Goal: Task Accomplishment & Management: Manage account settings

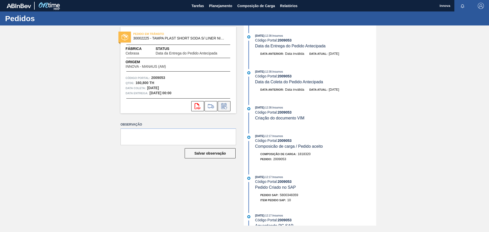
click at [225, 108] on icon at bounding box center [224, 106] width 8 height 6
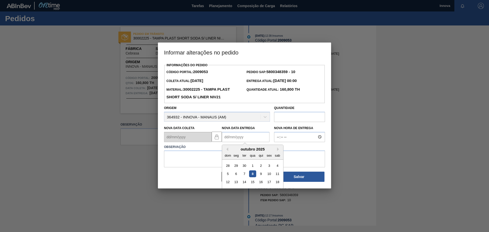
click at [248, 137] on Entrega2009053 "Nova Data Entrega" at bounding box center [246, 137] width 48 height 10
click at [240, 183] on div "12 13 14 15 16 17 18" at bounding box center [253, 182] width 58 height 8
click at [239, 183] on div "13" at bounding box center [236, 182] width 7 height 7
type Entrega2009053 "[DATE]"
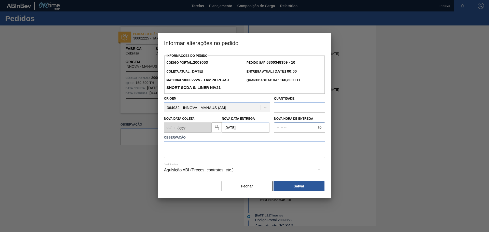
type input "08:00"
type textarea "13/10 08h00"
click at [310, 197] on div "Informações do Pedido Código Portal: 2009053 Pedido SAP: 5800348359 - 10 Coleta…" at bounding box center [244, 125] width 173 height 146
click at [304, 188] on button "Salvar" at bounding box center [299, 186] width 51 height 10
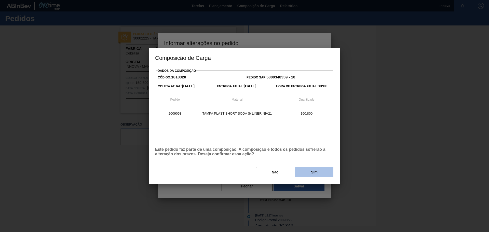
click at [310, 170] on button "Sim" at bounding box center [314, 172] width 38 height 10
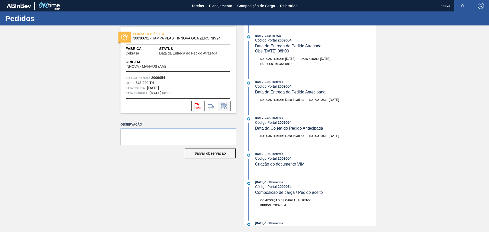
click at [223, 104] on icon at bounding box center [223, 106] width 5 height 6
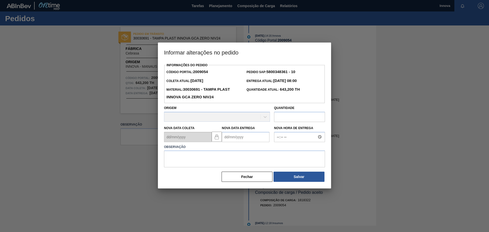
click at [248, 137] on Entrega2009054 "Nova Data Entrega" at bounding box center [246, 137] width 48 height 10
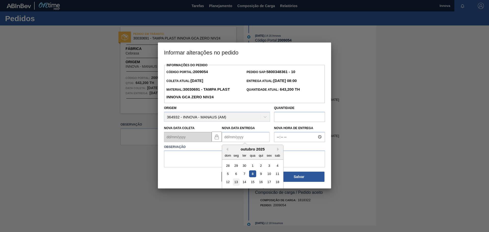
click at [236, 183] on div "13" at bounding box center [236, 182] width 7 height 7
type Entrega2009054 "13/10/2025"
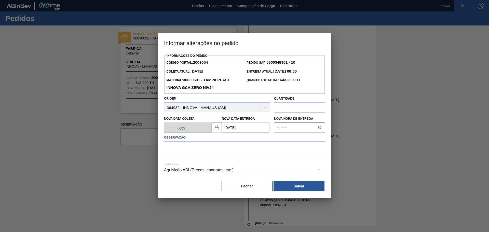
type input "08:00"
type textarea "13/10 08h"
click at [294, 187] on button "Salvar" at bounding box center [299, 186] width 51 height 10
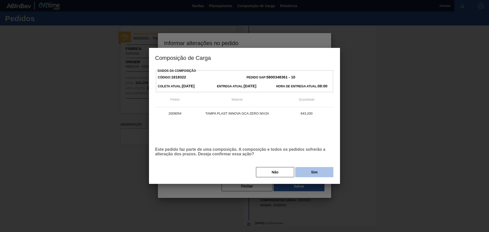
click at [322, 177] on button "Sim" at bounding box center [314, 172] width 38 height 10
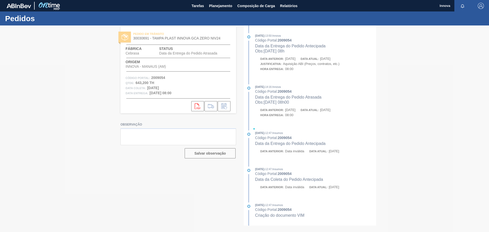
click at [104, 85] on div "PEDIDO EM TRÂNSITO 30030691 - TAMPA PLAST INNOVA GCA ZERO NIV24 Fábrica Cebrasa…" at bounding box center [244, 125] width 489 height 200
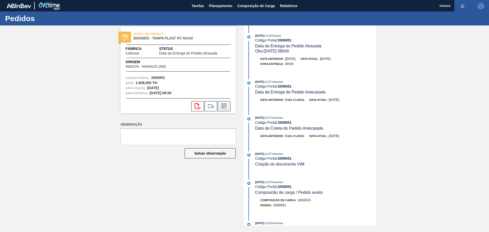
click at [226, 106] on icon at bounding box center [224, 106] width 4 height 3
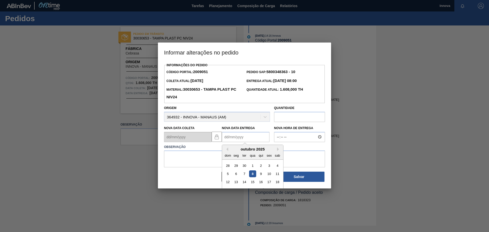
click at [238, 136] on Entrega2009051 "Nova Data Entrega" at bounding box center [246, 137] width 48 height 10
click at [237, 182] on div "13" at bounding box center [236, 182] width 7 height 7
type Entrega2009051 "[DATE]"
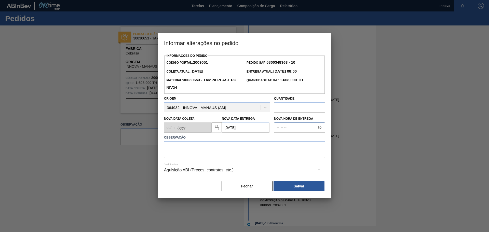
type input "08:00"
type textarea "13/10 08h"
click at [296, 184] on button "Salvar" at bounding box center [299, 186] width 51 height 10
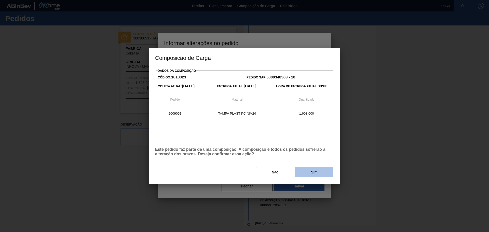
click at [310, 168] on button "Sim" at bounding box center [314, 172] width 38 height 10
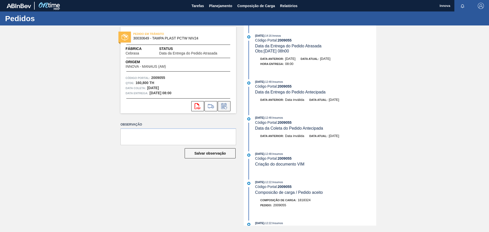
click at [225, 107] on icon at bounding box center [225, 107] width 3 height 3
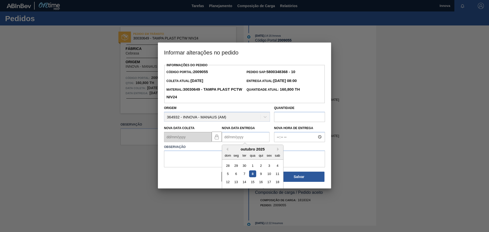
click at [242, 137] on Entrega2009055 "Nova Data Entrega" at bounding box center [246, 137] width 48 height 10
click at [232, 151] on div "outubro 2025" at bounding box center [252, 149] width 61 height 4
click at [239, 185] on div "13" at bounding box center [236, 182] width 7 height 7
type Entrega2009055 "13/10/2025"
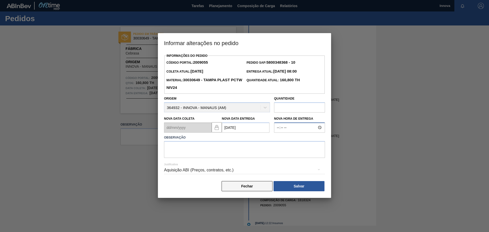
type input "08:00"
type textarea "13/10 08h"
click at [284, 188] on button "Salvar" at bounding box center [299, 186] width 51 height 10
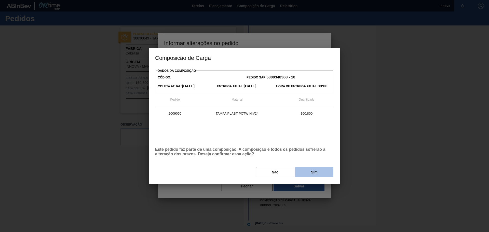
click at [326, 168] on button "Sim" at bounding box center [314, 172] width 38 height 10
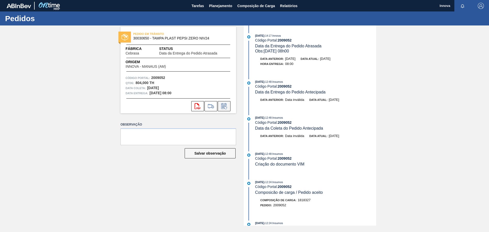
click at [228, 107] on icon at bounding box center [224, 106] width 8 height 6
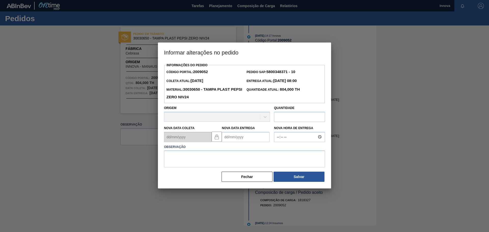
click at [244, 144] on label "Observação" at bounding box center [244, 146] width 161 height 7
click at [245, 139] on Entrega2009052 "Nova Data Entrega" at bounding box center [246, 137] width 48 height 10
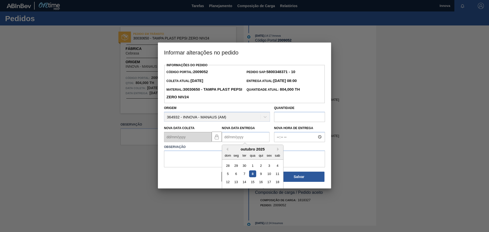
click at [305, 148] on label "Observação" at bounding box center [244, 146] width 161 height 7
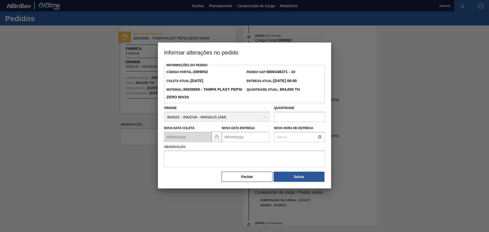
click at [245, 134] on Entrega2009052 "Nova Data Entrega" at bounding box center [246, 137] width 48 height 10
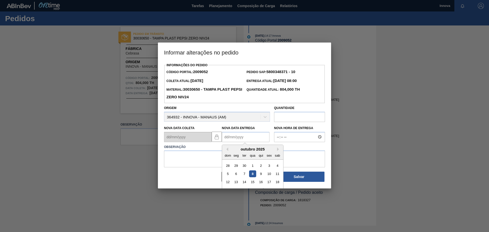
click at [236, 150] on div "outubro 2025" at bounding box center [252, 149] width 61 height 4
click at [239, 181] on div "13" at bounding box center [236, 182] width 7 height 7
type Entrega2009052 "13/10/2025"
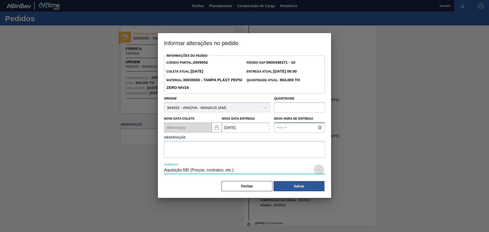
click at [287, 132] on input "Nova Hora de Entrega" at bounding box center [299, 128] width 51 height 10
type input "08:00"
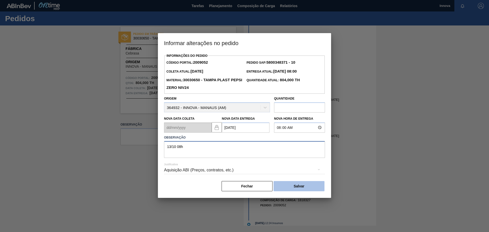
type textarea "13/10 08h"
click at [293, 185] on button "Salvar" at bounding box center [299, 186] width 51 height 10
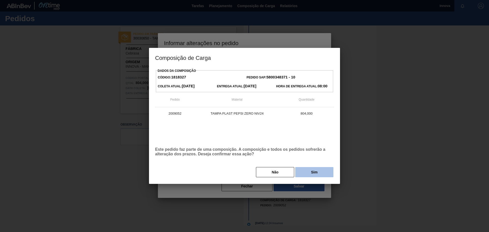
click at [303, 172] on button "Sim" at bounding box center [314, 172] width 38 height 10
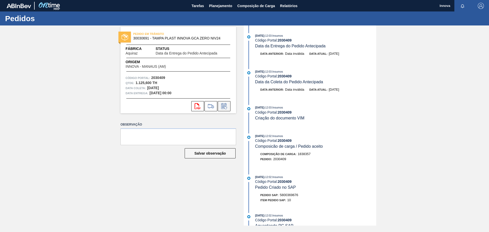
click at [226, 109] on icon at bounding box center [224, 106] width 8 height 6
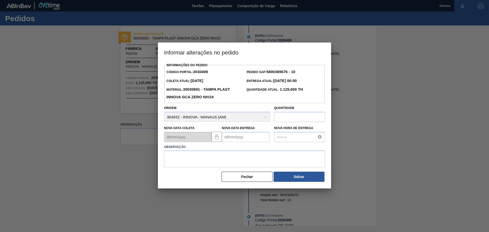
click at [244, 138] on Entrega2030409 "Nova Data Entrega" at bounding box center [246, 137] width 48 height 10
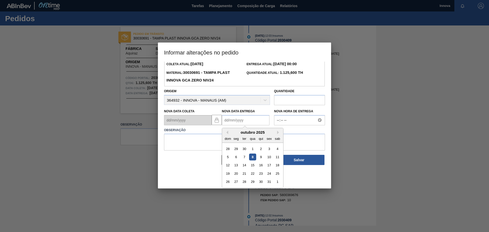
scroll to position [17, 0]
click at [237, 181] on div "27" at bounding box center [236, 181] width 7 height 7
type Entrega2030409 "27/10/2025"
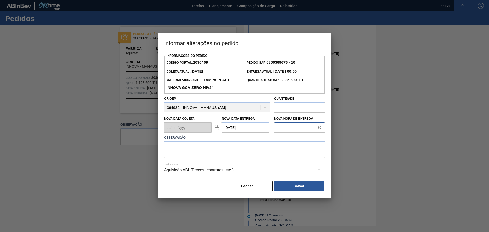
type input "08:00"
type textarea "27/10 08h"
click at [302, 188] on button "Salvar" at bounding box center [299, 186] width 51 height 10
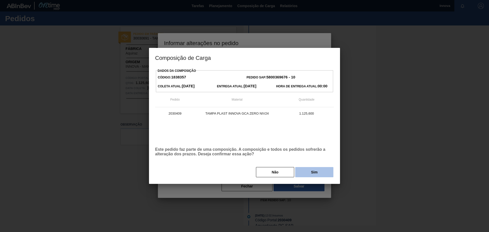
click at [317, 172] on button "Sim" at bounding box center [314, 172] width 38 height 10
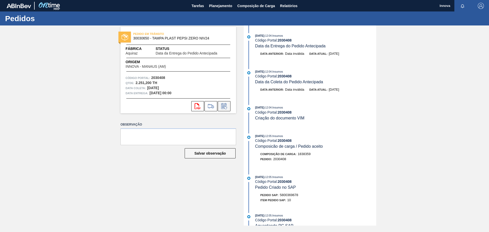
click at [222, 105] on icon at bounding box center [224, 106] width 8 height 6
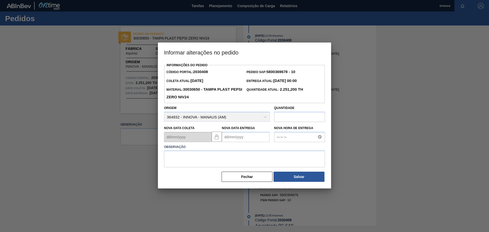
click at [244, 138] on Entrega2030408 "Nova Data Entrega" at bounding box center [246, 137] width 48 height 10
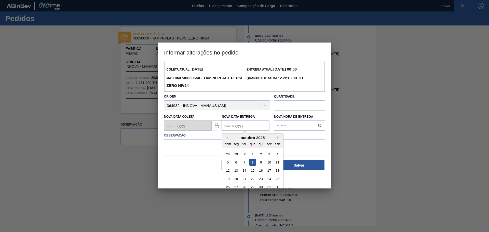
scroll to position [17, 0]
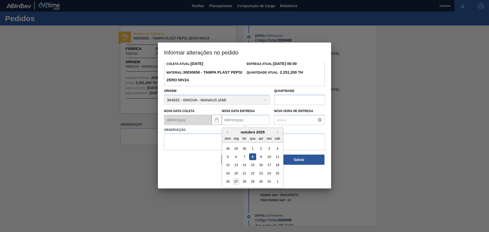
click at [236, 179] on div "27" at bounding box center [236, 181] width 7 height 7
type Entrega2030408 "[DATE]"
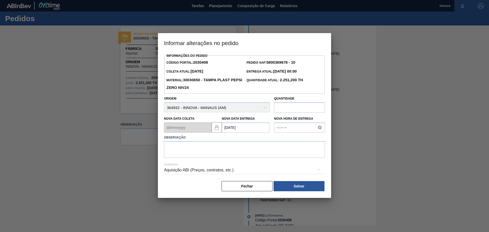
scroll to position [0, 0]
type input "08:00"
type textarea "27/10 08h"
click at [293, 184] on button "Salvar" at bounding box center [299, 186] width 51 height 10
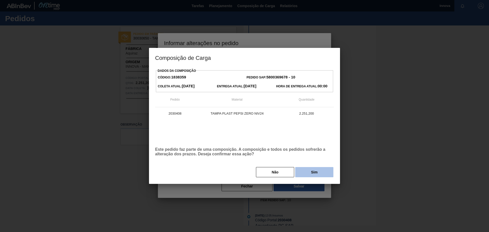
click at [313, 171] on button "Sim" at bounding box center [314, 172] width 38 height 10
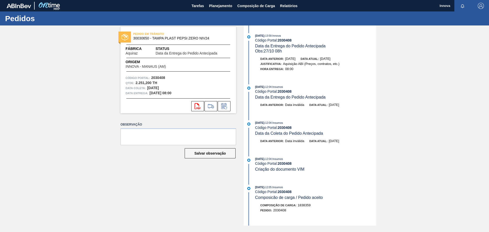
click at [73, 73] on div "PEDIDO EM TRÂNSITO 30030650 - TAMPA PLAST PEPSI ZERO NIV24 Fábrica Aquiraz Stat…" at bounding box center [244, 125] width 489 height 200
drag, startPoint x: 53, startPoint y: 81, endPoint x: 67, endPoint y: 71, distance: 17.4
click at [53, 81] on div "PEDIDO EM TRÂNSITO 30030650 - TAMPA PLAST PEPSI ZERO NIV24 Fábrica Aquiraz Stat…" at bounding box center [244, 125] width 489 height 200
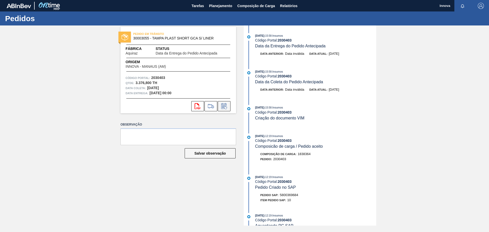
click at [220, 102] on button at bounding box center [224, 106] width 13 height 10
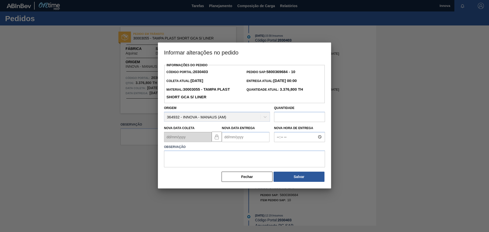
click at [244, 141] on Entrega2030403 "Nova Data Entrega" at bounding box center [246, 137] width 48 height 10
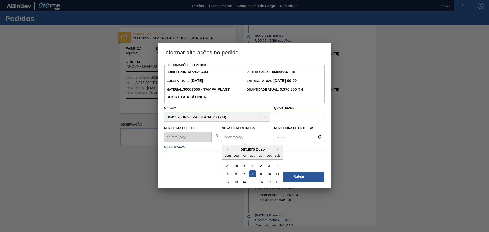
scroll to position [17, 0]
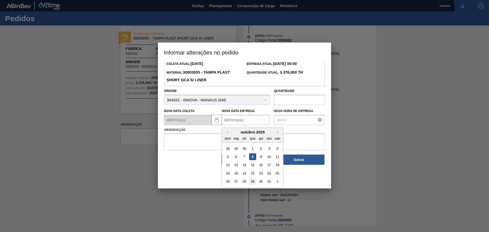
click at [253, 180] on div "29" at bounding box center [252, 181] width 7 height 7
type Entrega2030403 "[DATE]"
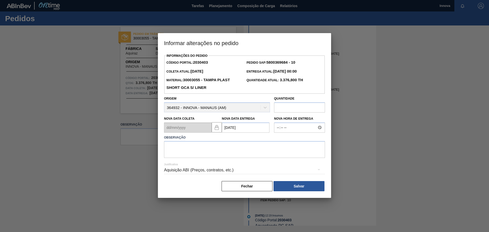
scroll to position [0, 0]
type input "08:00"
type textarea "[DATE] 08h"
click at [304, 188] on button "Salvar" at bounding box center [299, 186] width 51 height 10
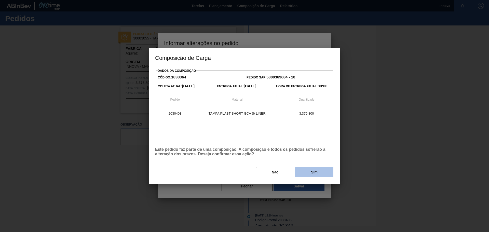
click at [329, 169] on button "Sim" at bounding box center [314, 172] width 38 height 10
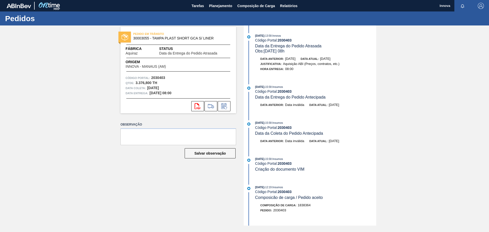
click at [37, 69] on div "PEDIDO EM TRÂNSITO 30003055 - TAMPA PLAST SHORT GCA S/ LINER Fábrica Aquiraz St…" at bounding box center [244, 125] width 489 height 200
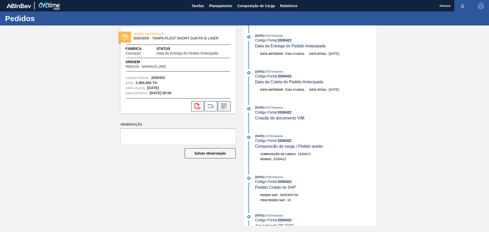
click at [225, 107] on icon at bounding box center [225, 107] width 3 height 3
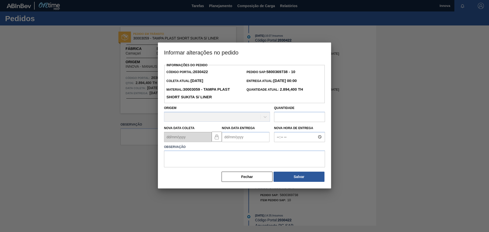
click at [248, 141] on Entrega2030422 "Nova Data Entrega" at bounding box center [246, 137] width 48 height 10
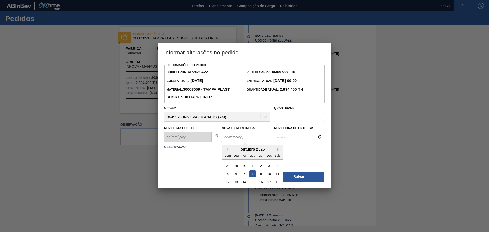
click at [279, 149] on button "Next Month" at bounding box center [279, 149] width 4 height 4
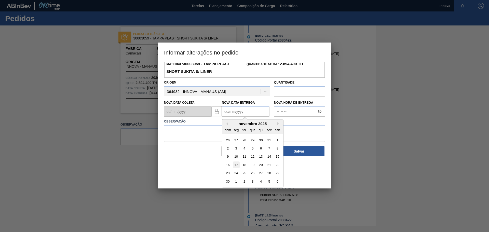
click at [238, 166] on div "17" at bounding box center [236, 164] width 7 height 7
type Entrega2030422 "17/11/2025"
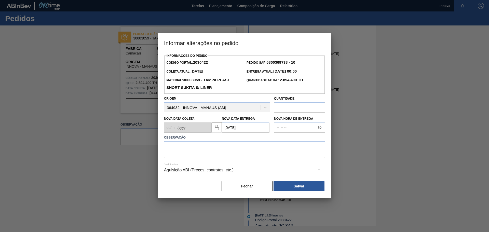
scroll to position [0, 0]
click at [251, 126] on Entrega2030422 "17/11/2025" at bounding box center [246, 128] width 48 height 10
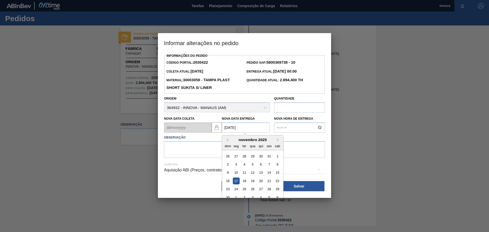
click at [251, 126] on Entrega2030422 "17/11/2025" at bounding box center [246, 128] width 48 height 10
click at [237, 176] on div "10" at bounding box center [236, 172] width 7 height 7
type Entrega2030422 "[DATE]"
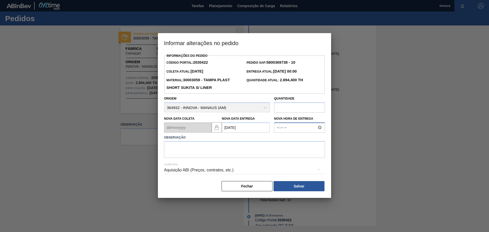
click at [293, 125] on input "Nova Hora de Entrega" at bounding box center [299, 128] width 51 height 10
type input "08:00"
type textarea "10/11 08h"
click at [308, 185] on button "Salvar" at bounding box center [299, 186] width 51 height 10
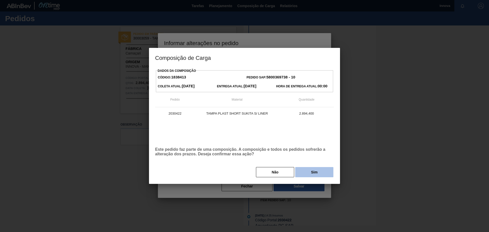
click at [306, 176] on button "Sim" at bounding box center [314, 172] width 38 height 10
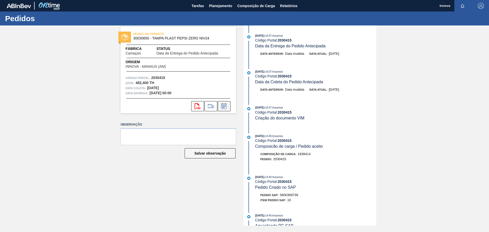
click at [227, 106] on icon at bounding box center [224, 106] width 8 height 6
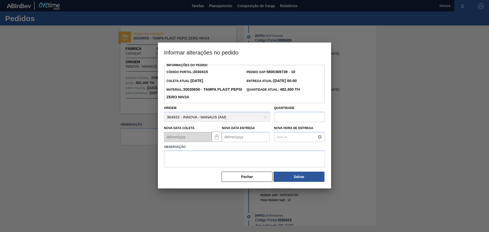
click at [250, 139] on Entrega2030415 "Nova Data Entrega" at bounding box center [246, 137] width 48 height 10
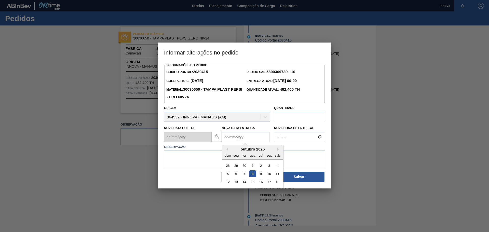
scroll to position [17, 0]
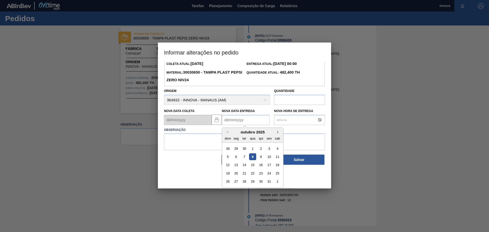
click at [279, 133] on button "Next Month" at bounding box center [279, 132] width 4 height 4
click at [238, 165] on div "10" at bounding box center [236, 164] width 7 height 7
type Entrega2030415 "[DATE]"
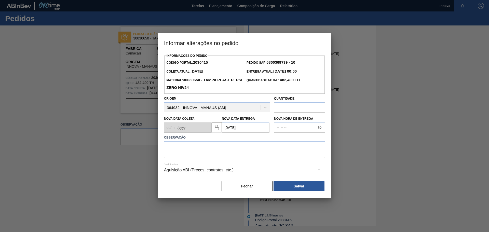
scroll to position [0, 0]
type input "08:00"
type textarea "10/11 08h"
click at [294, 184] on button "Salvar" at bounding box center [299, 186] width 51 height 10
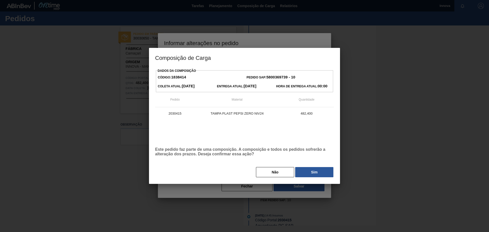
click at [314, 174] on button "Sim" at bounding box center [314, 172] width 38 height 10
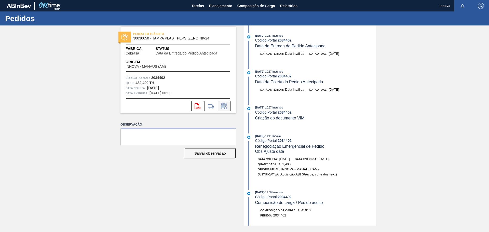
click at [226, 106] on icon at bounding box center [223, 106] width 5 height 6
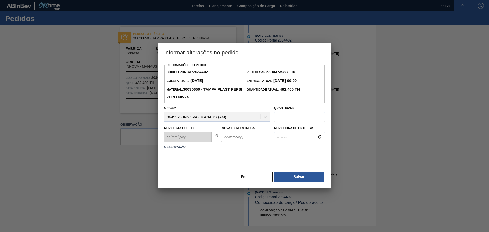
click at [245, 140] on Entrega2034402 "Nova Data Entrega" at bounding box center [246, 137] width 48 height 10
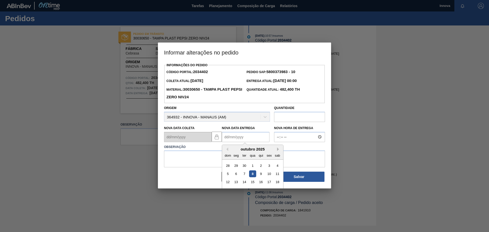
click at [277, 151] on button "Next Month" at bounding box center [279, 149] width 4 height 4
click at [243, 173] on div "4" at bounding box center [244, 173] width 7 height 7
type Entrega2034402 "[DATE]"
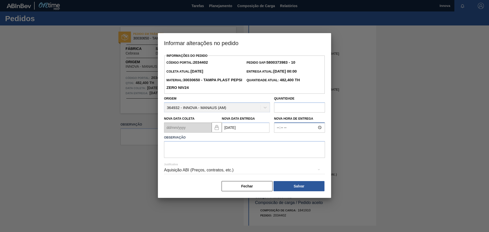
click at [291, 128] on input "Nova Hora de Entrega" at bounding box center [299, 128] width 51 height 10
type input "09:00"
type textarea "04/11 09h"
click at [295, 183] on button "Salvar" at bounding box center [299, 186] width 51 height 10
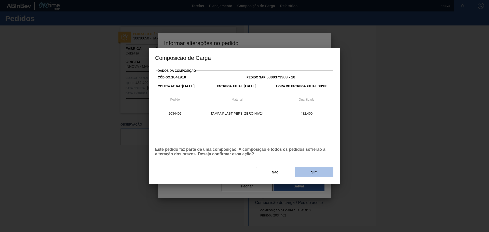
click at [313, 173] on button "Sim" at bounding box center [314, 172] width 38 height 10
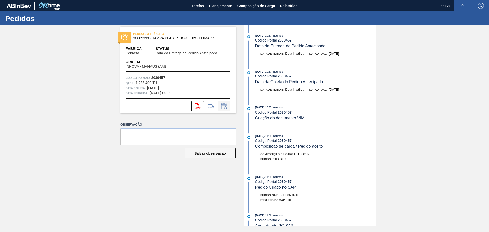
click at [225, 106] on icon at bounding box center [224, 106] width 4 height 3
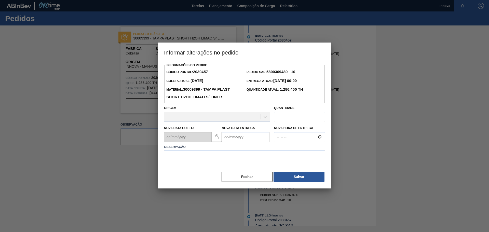
click at [251, 137] on Entrega2030457 "Nova Data Entrega" at bounding box center [246, 137] width 48 height 10
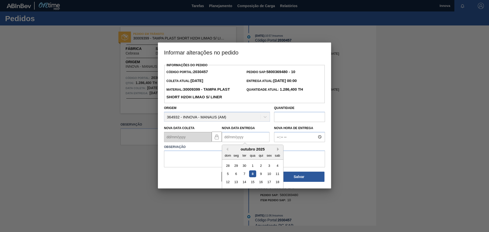
click at [278, 150] on button "Next Month" at bounding box center [279, 149] width 4 height 4
click at [244, 172] on div "4" at bounding box center [244, 173] width 7 height 7
type Entrega2030457 "[DATE]"
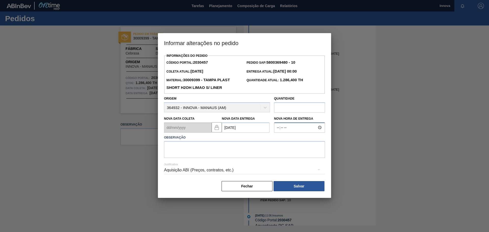
type input "09:00"
type textarea "04/11 09h"
click at [289, 180] on div "Aquisição ABI (Preços, contratos, etc.)" at bounding box center [244, 170] width 161 height 18
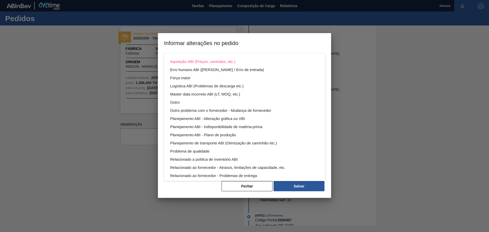
click at [298, 187] on div "Aquisição ABI (Preços, contratos, etc.) Erro humano ABI (Cálculo / Erro de entr…" at bounding box center [244, 116] width 489 height 232
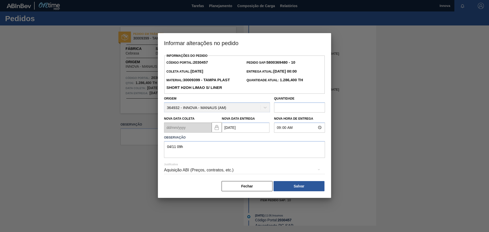
click at [298, 187] on button "Salvar" at bounding box center [299, 186] width 51 height 10
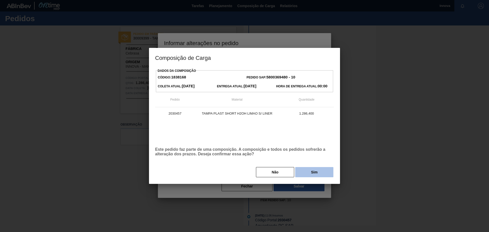
click at [304, 172] on button "Sim" at bounding box center [314, 172] width 38 height 10
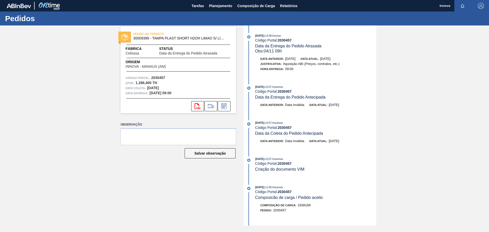
click at [89, 56] on div "PEDIDO EM TRÂNSITO 30009399 - TAMPA PLAST SHORT H2OH LIMAO S/ LINER Fábrica Ceb…" at bounding box center [244, 125] width 489 height 200
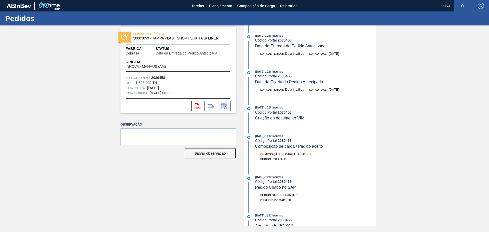
click at [227, 104] on icon at bounding box center [224, 106] width 8 height 6
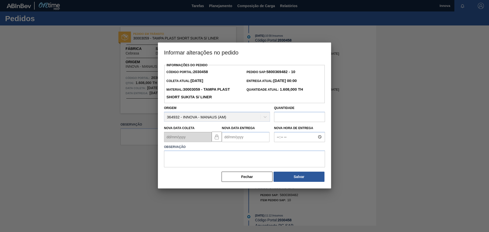
click at [249, 138] on Entrega2030458 "Nova Data Entrega" at bounding box center [246, 137] width 48 height 10
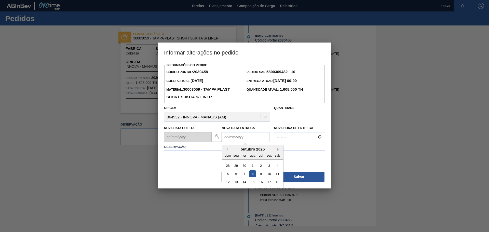
click at [277, 149] on button "Next Month" at bounding box center [279, 149] width 4 height 4
click at [245, 175] on div "4" at bounding box center [244, 173] width 7 height 7
type Entrega2030458 "[DATE]"
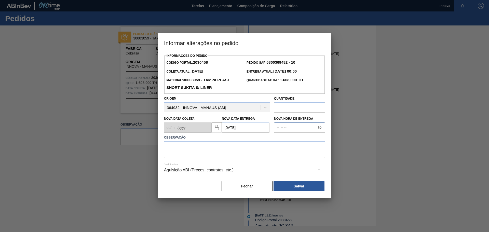
type input "09:00"
type textarea "04/11 09h"
click at [307, 189] on button "Salvar" at bounding box center [299, 186] width 51 height 10
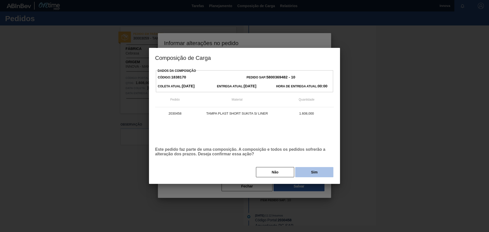
click at [314, 174] on button "Sim" at bounding box center [314, 172] width 38 height 10
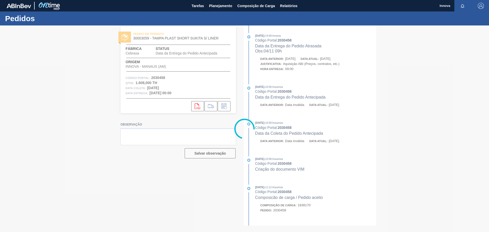
click at [111, 74] on div at bounding box center [244, 128] width 489 height 207
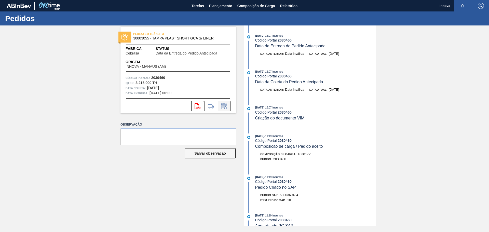
click at [225, 106] on icon at bounding box center [224, 106] width 4 height 3
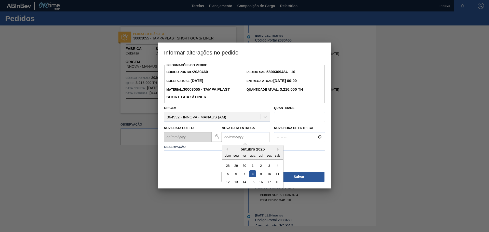
click at [251, 142] on Entrega2030460 "Nova Data Entrega" at bounding box center [246, 137] width 48 height 10
click at [279, 150] on button "Next Month" at bounding box center [279, 149] width 4 height 4
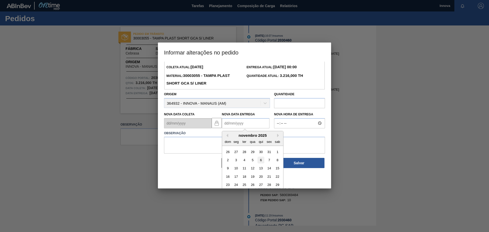
scroll to position [25, 0]
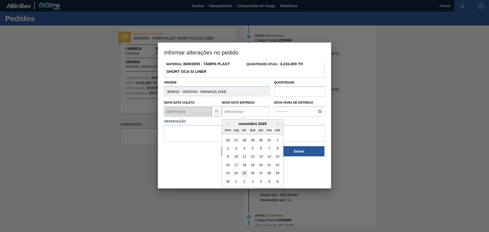
click at [247, 174] on div "25" at bounding box center [244, 173] width 7 height 7
type Entrega2030460 "25/11/2025"
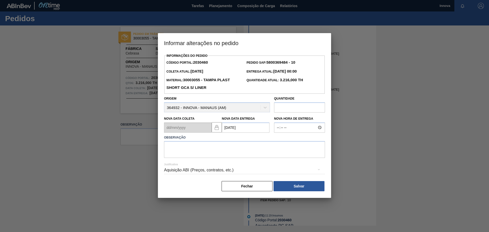
scroll to position [0, 0]
type input "09:00"
type textarea "25/11 09h"
click at [286, 183] on button "Salvar" at bounding box center [299, 186] width 51 height 10
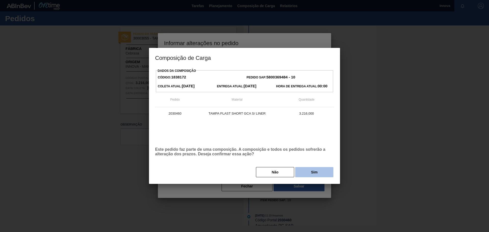
click at [309, 171] on button "Sim" at bounding box center [314, 172] width 38 height 10
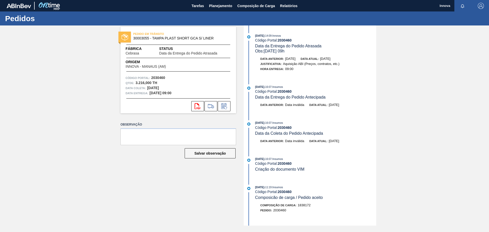
click at [66, 102] on div "PEDIDO EM TRÂNSITO 30003055 - TAMPA PLAST SHORT GCA S/ LINER Fábrica Cebrasa St…" at bounding box center [244, 125] width 489 height 200
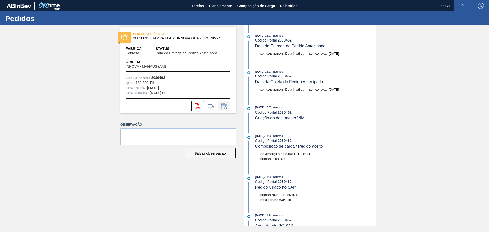
click at [227, 107] on icon at bounding box center [225, 107] width 3 height 3
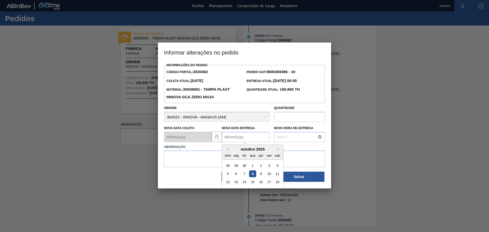
click at [240, 139] on Entrega2030462 "Nova Data Entrega" at bounding box center [246, 137] width 48 height 10
click at [279, 150] on button "Next Month" at bounding box center [279, 149] width 4 height 4
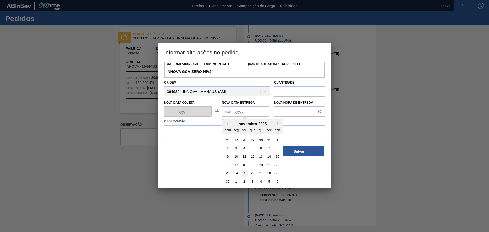
click at [246, 173] on div "25" at bounding box center [244, 173] width 7 height 7
type Entrega2030462 "25/11/2025"
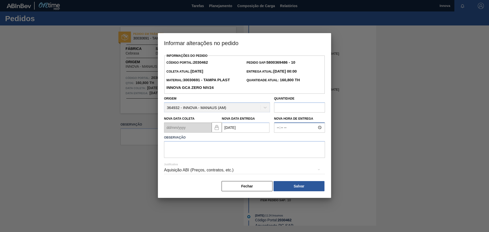
type input "09:00"
type textarea "25/11 09h"
click at [305, 190] on button "Salvar" at bounding box center [299, 186] width 51 height 10
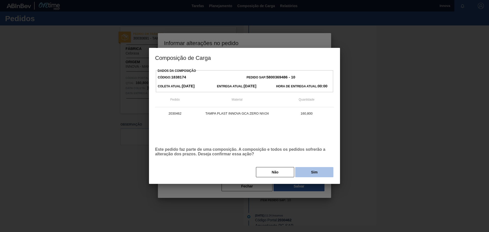
click at [320, 174] on button "Sim" at bounding box center [314, 172] width 38 height 10
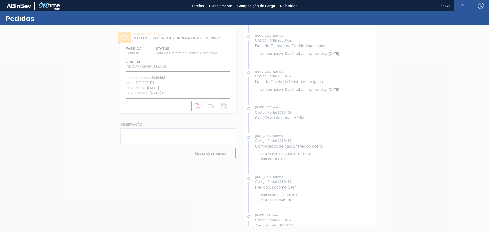
click at [39, 72] on div at bounding box center [244, 128] width 489 height 207
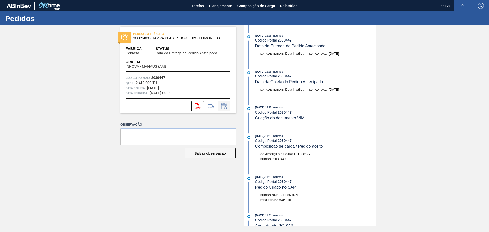
click at [222, 104] on icon at bounding box center [223, 106] width 5 height 6
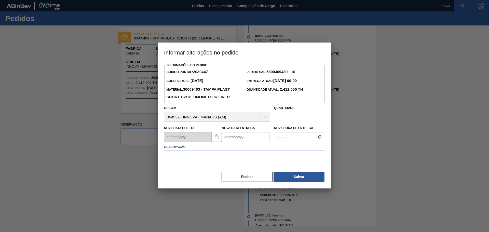
click at [252, 140] on Entrega2030447 "Nova Data Entrega" at bounding box center [246, 137] width 48 height 10
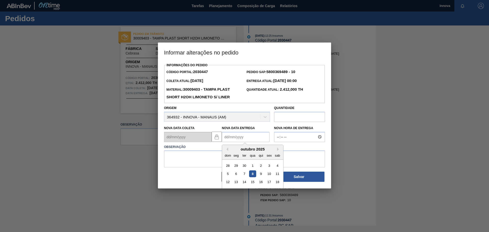
click at [281, 148] on div "outubro 2025" at bounding box center [252, 149] width 61 height 4
click at [279, 149] on button "Next Month" at bounding box center [279, 149] width 4 height 4
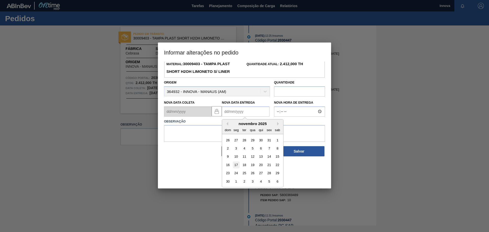
click at [235, 168] on div "17" at bounding box center [236, 164] width 7 height 7
type Entrega2030447 "[DATE]"
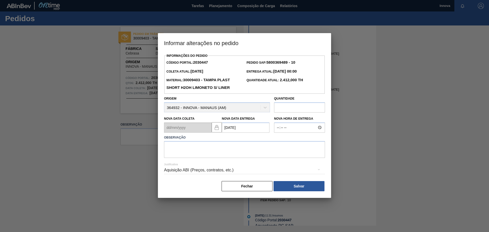
scroll to position [0, 0]
type input "09:00"
type textarea "17/11 09h"
click at [313, 184] on button "Salvar" at bounding box center [299, 186] width 51 height 10
click at [300, 186] on button "Salvar" at bounding box center [299, 186] width 51 height 10
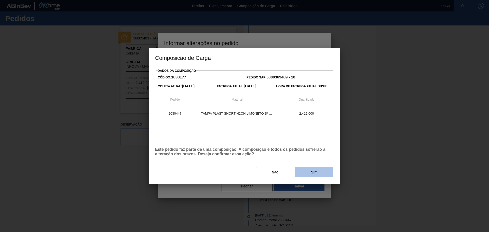
click at [306, 173] on button "Sim" at bounding box center [314, 172] width 38 height 10
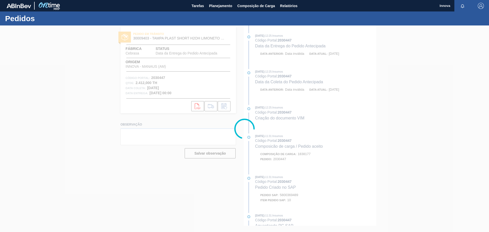
click at [85, 88] on div at bounding box center [244, 128] width 489 height 207
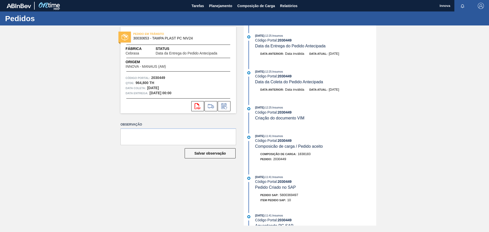
click at [225, 106] on icon at bounding box center [224, 106] width 8 height 6
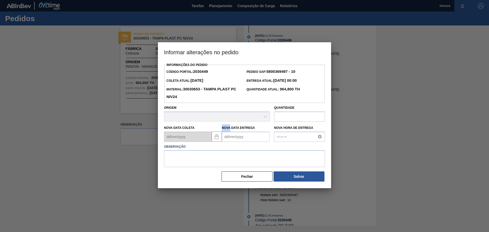
click at [225, 106] on div "Informações do Pedido Código Portal: 2030449 Pedido SAP: 5800369497 - 10 Coleta…" at bounding box center [244, 121] width 161 height 121
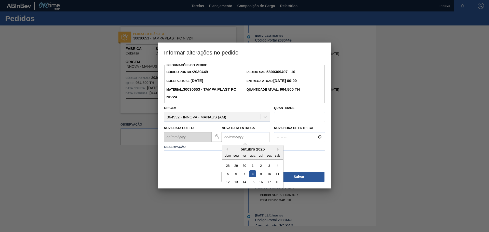
click at [250, 136] on Entrega2030449 "Nova Data Entrega" at bounding box center [246, 137] width 48 height 10
click at [280, 151] on button "Next Month" at bounding box center [279, 149] width 4 height 4
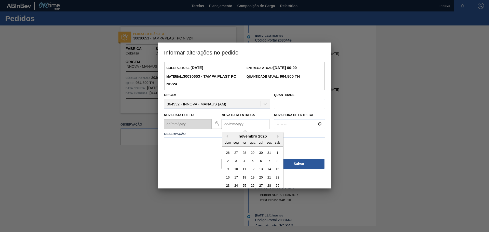
scroll to position [25, 0]
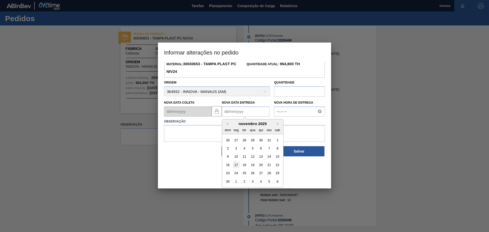
click at [236, 167] on div "17" at bounding box center [236, 164] width 7 height 7
type Entrega2030449 "17/11/2025"
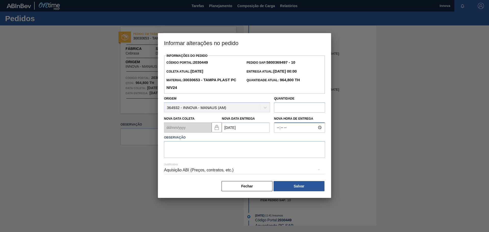
type input "09:00"
type textarea "17/11 09h"
click at [301, 183] on button "Salvar" at bounding box center [299, 186] width 51 height 10
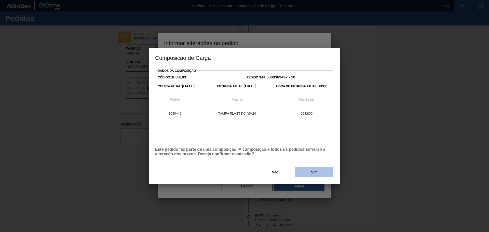
click at [317, 174] on button "Sim" at bounding box center [314, 172] width 38 height 10
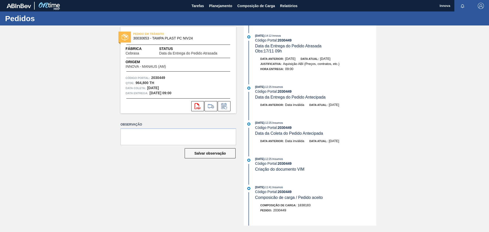
click at [101, 56] on div "PEDIDO EM TRÂNSITO 30030653 - TAMPA PLAST PC NIV24 Fábrica Cebrasa Status Data …" at bounding box center [244, 125] width 489 height 200
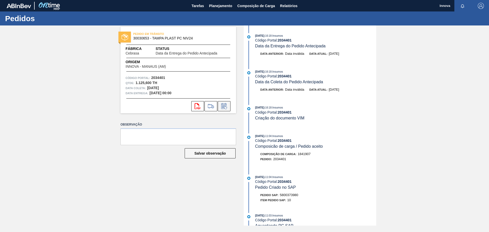
click at [225, 104] on icon at bounding box center [223, 106] width 5 height 6
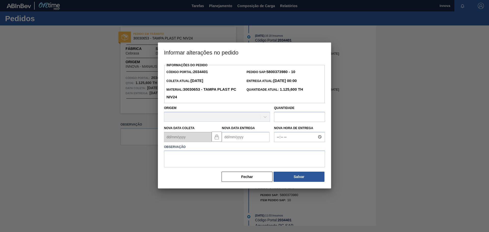
click at [236, 137] on Entrega2034401 "Nova Data Entrega" at bounding box center [246, 137] width 48 height 10
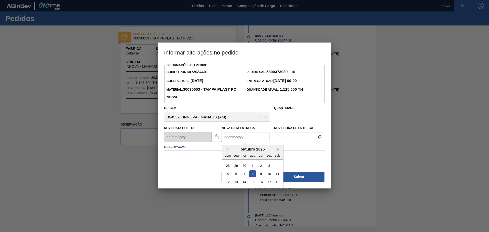
click at [278, 149] on button "Next Month" at bounding box center [279, 149] width 4 height 4
click at [261, 177] on div "6" at bounding box center [261, 173] width 7 height 7
type Entrega2034401 "[DATE]"
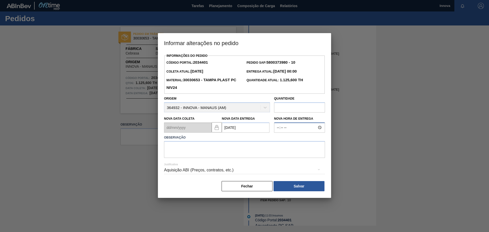
type input "09:00"
type textarea "[DATE] 09h"
click at [310, 192] on div "[PERSON_NAME]" at bounding box center [244, 186] width 161 height 11
click at [306, 190] on button "Salvar" at bounding box center [299, 186] width 51 height 10
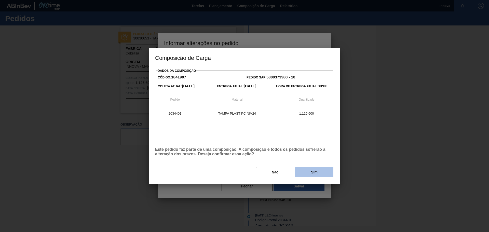
click at [320, 172] on button "Sim" at bounding box center [314, 172] width 38 height 10
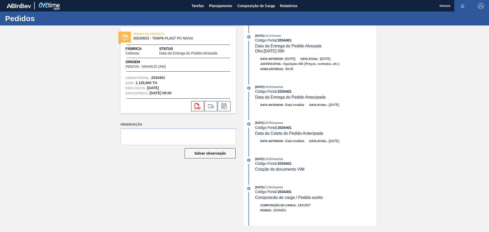
drag, startPoint x: 75, startPoint y: 94, endPoint x: 89, endPoint y: 82, distance: 19.2
click at [75, 94] on div "PEDIDO EM TRÂNSITO 30030653 - TAMPA PLAST PC NIV24 Fábrica Cebrasa Status Data …" at bounding box center [244, 125] width 489 height 200
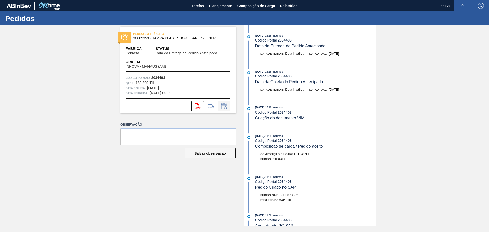
click at [230, 104] on button at bounding box center [224, 106] width 13 height 10
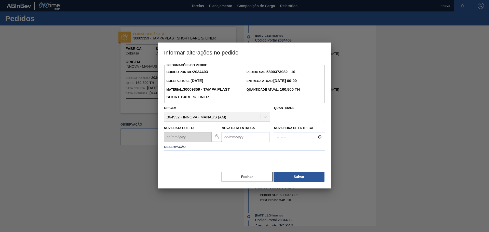
click at [246, 142] on Entrega2034403 "Nova Data Entrega" at bounding box center [246, 137] width 48 height 10
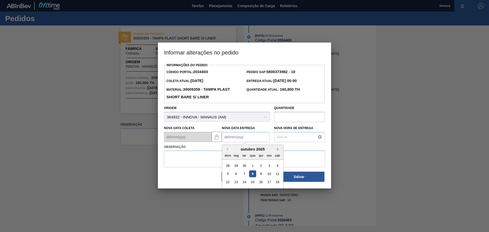
click at [278, 151] on button "Next Month" at bounding box center [279, 149] width 4 height 4
click at [263, 177] on div "6" at bounding box center [261, 173] width 7 height 7
type Entrega2034403 "[DATE]"
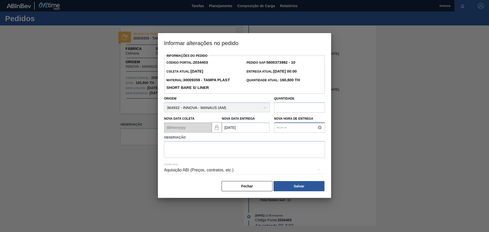
type input "09:00"
type textarea "06/11 09h"
click at [297, 191] on button "Salvar" at bounding box center [299, 186] width 51 height 10
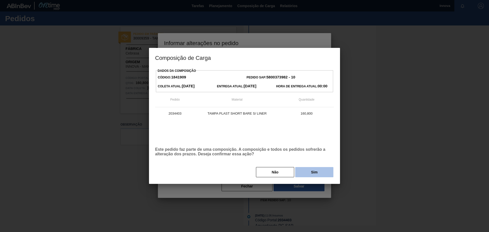
click at [316, 172] on button "Sim" at bounding box center [314, 172] width 38 height 10
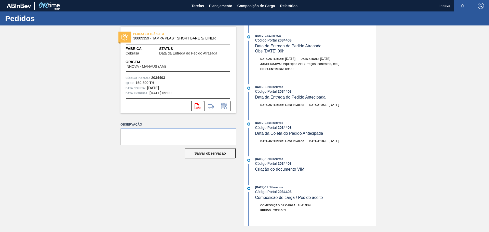
click at [68, 84] on div "PEDIDO EM TRÂNSITO 30009359 - TAMPA PLAST SHORT BARE S/ LINER Fábrica Cebrasa S…" at bounding box center [244, 125] width 489 height 200
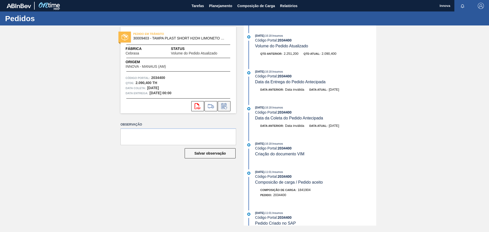
click at [222, 108] on icon at bounding box center [224, 106] width 4 height 3
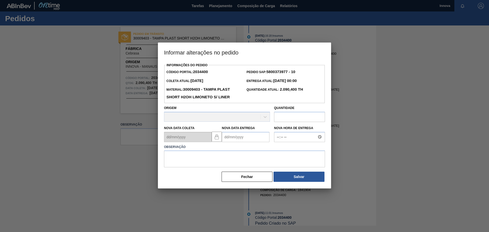
click at [243, 140] on Entrega2034400 "Nova Data Entrega" at bounding box center [246, 137] width 48 height 10
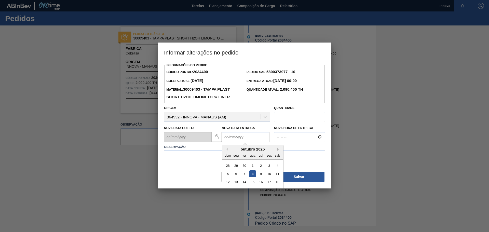
click at [278, 150] on button "Next Month" at bounding box center [279, 149] width 4 height 4
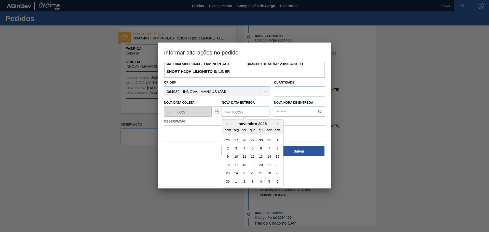
click at [228, 125] on div "novembro 2025" at bounding box center [252, 124] width 61 height 4
click at [227, 123] on button "Previous Month" at bounding box center [227, 124] width 4 height 4
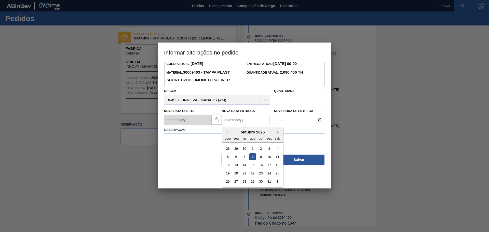
click at [279, 133] on button "Next Month" at bounding box center [279, 132] width 4 height 4
click at [261, 160] on div "6" at bounding box center [261, 156] width 7 height 7
type Entrega2034400 "[DATE]"
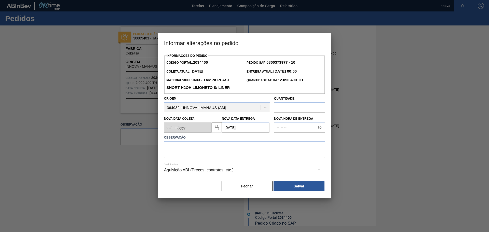
scroll to position [0, 0]
type input "09:00"
type textarea "06/11 09h"
click at [300, 187] on button "Salvar" at bounding box center [299, 186] width 51 height 10
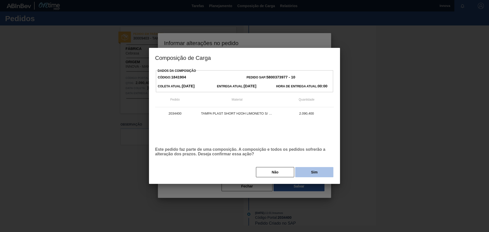
click at [322, 172] on button "Sim" at bounding box center [314, 172] width 38 height 10
